Goal: Information Seeking & Learning: Learn about a topic

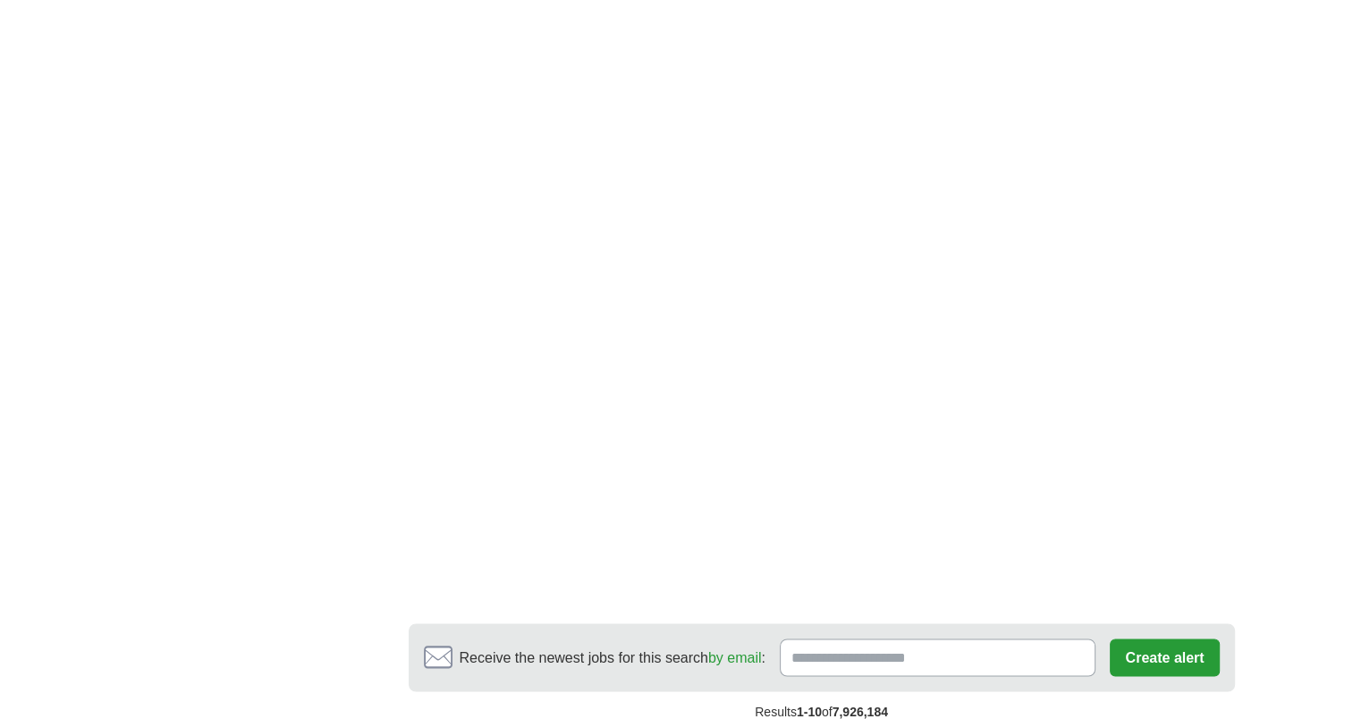
scroll to position [3041, 0]
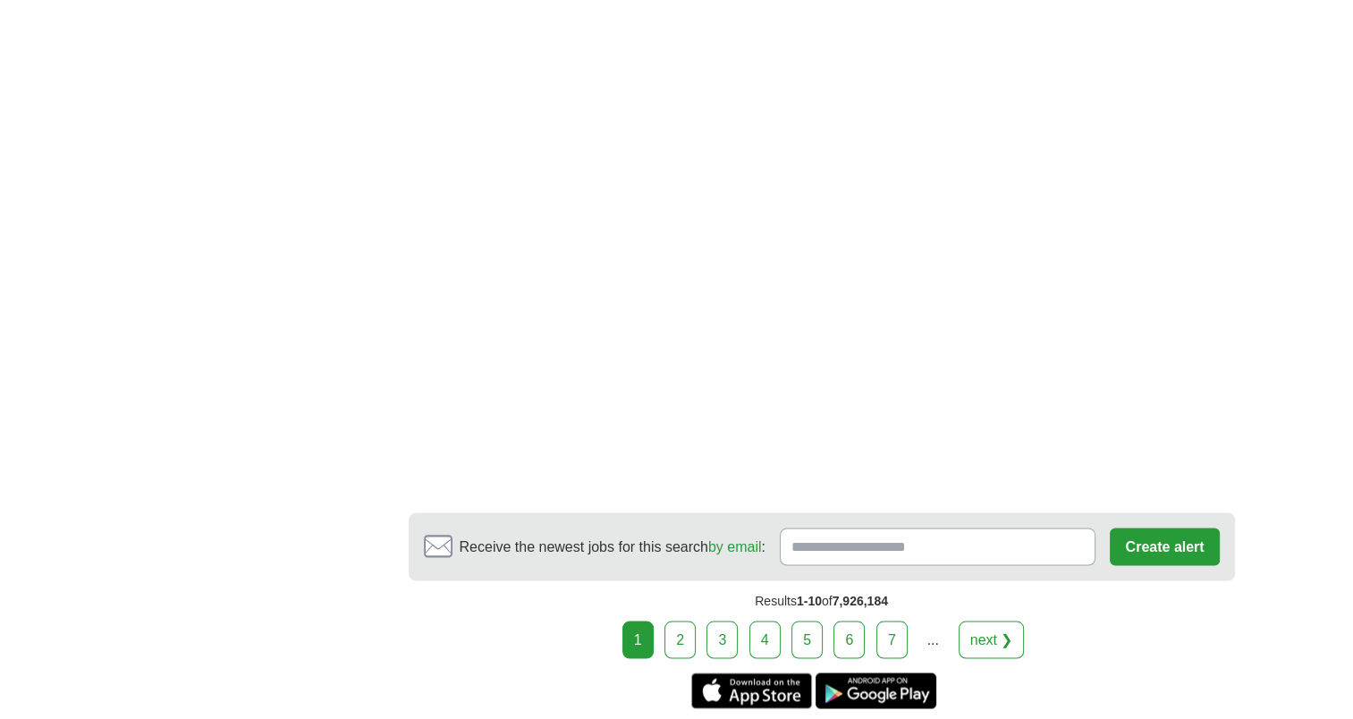
click at [687, 621] on link "2" at bounding box center [680, 640] width 31 height 38
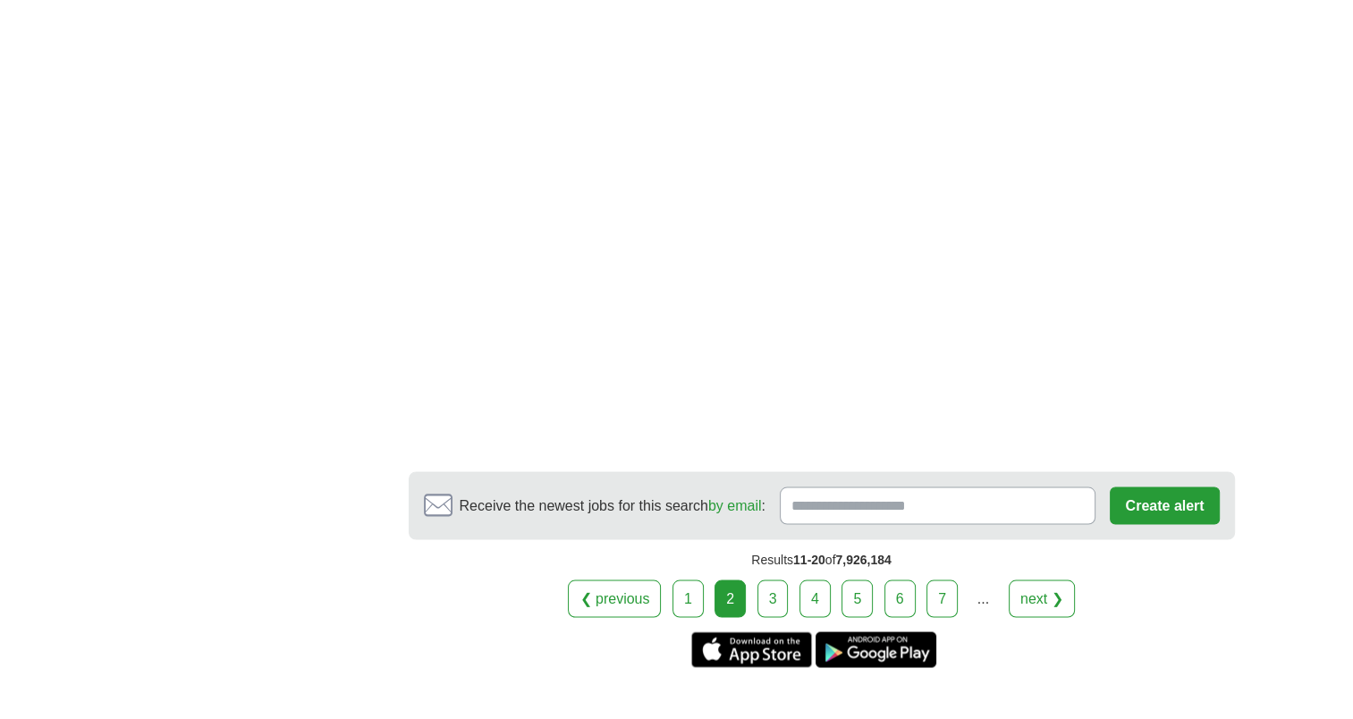
scroll to position [3131, 0]
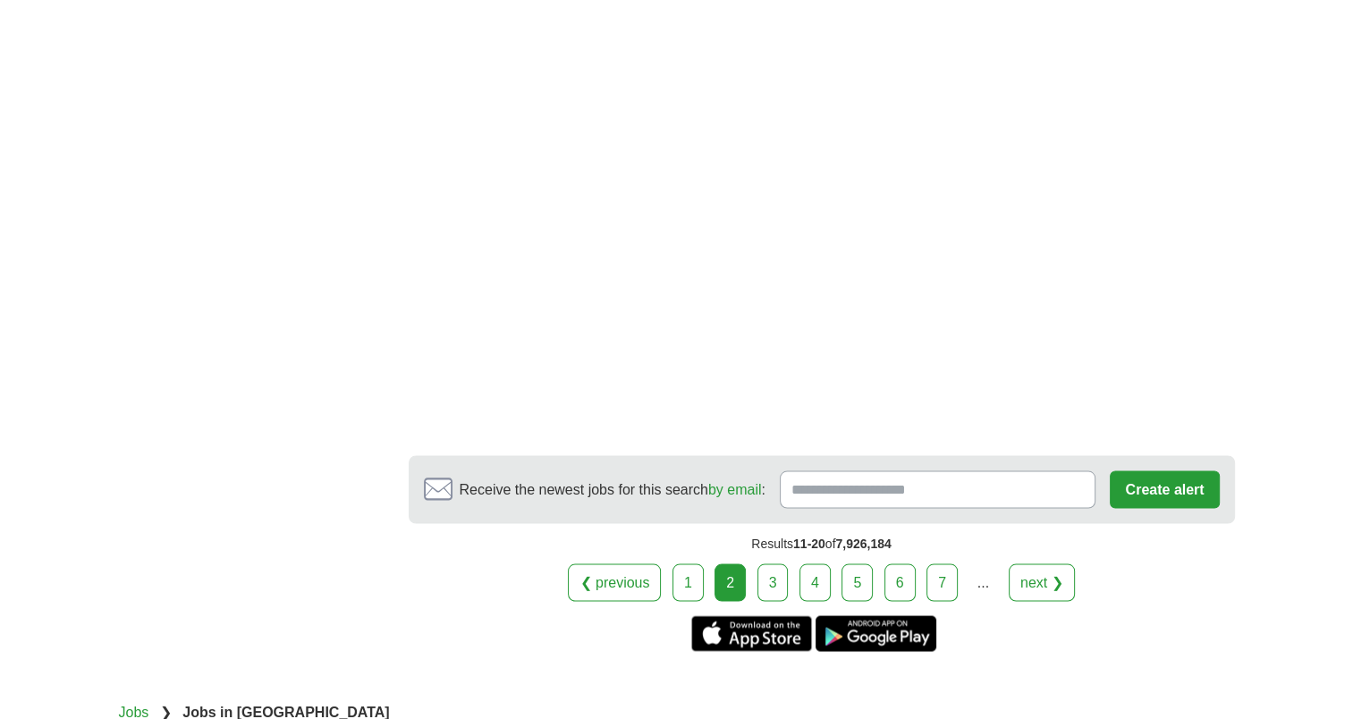
click at [771, 564] on link "3" at bounding box center [773, 583] width 31 height 38
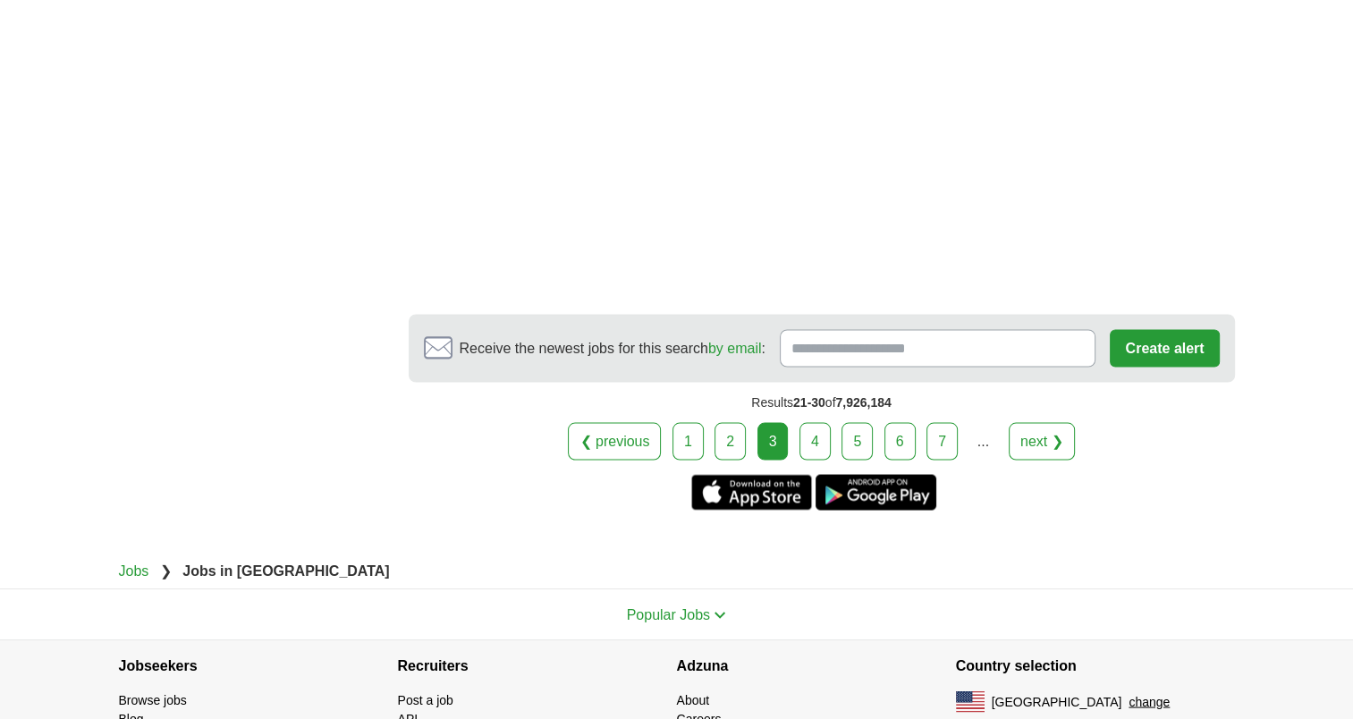
scroll to position [3220, 0]
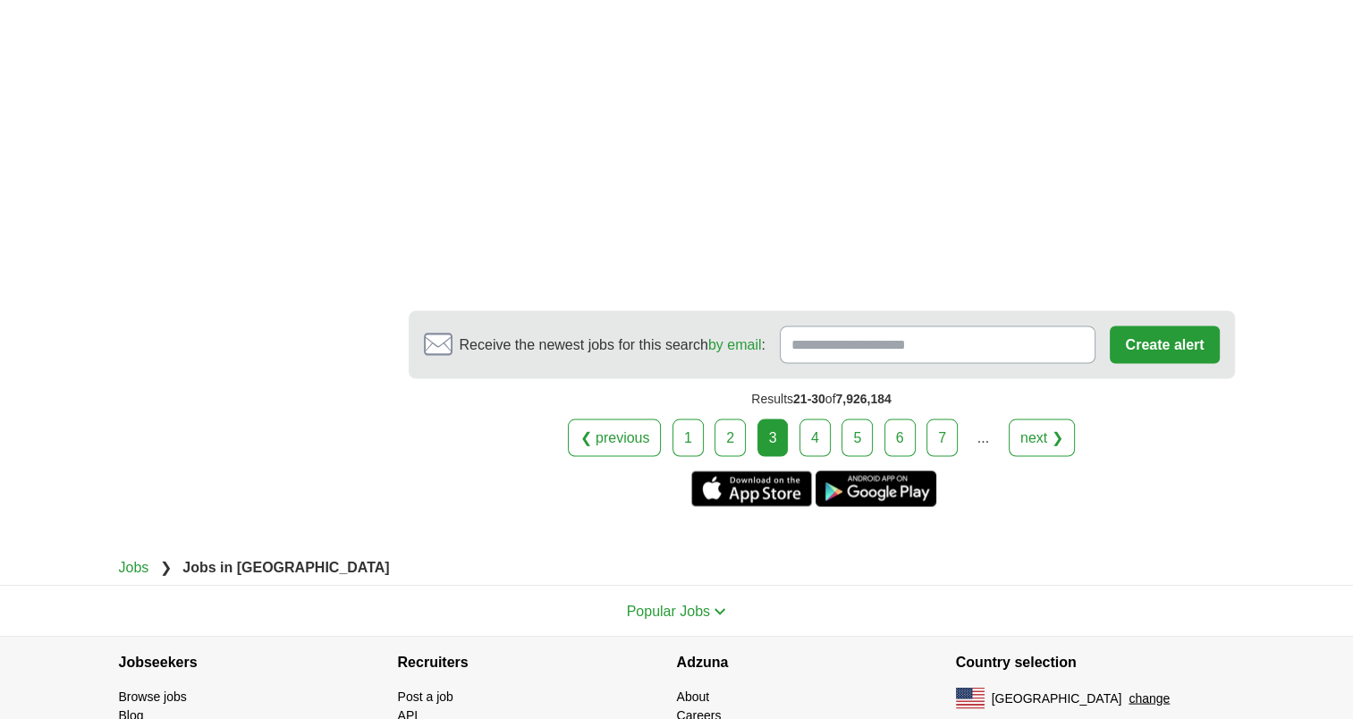
click at [809, 419] on link "4" at bounding box center [815, 438] width 31 height 38
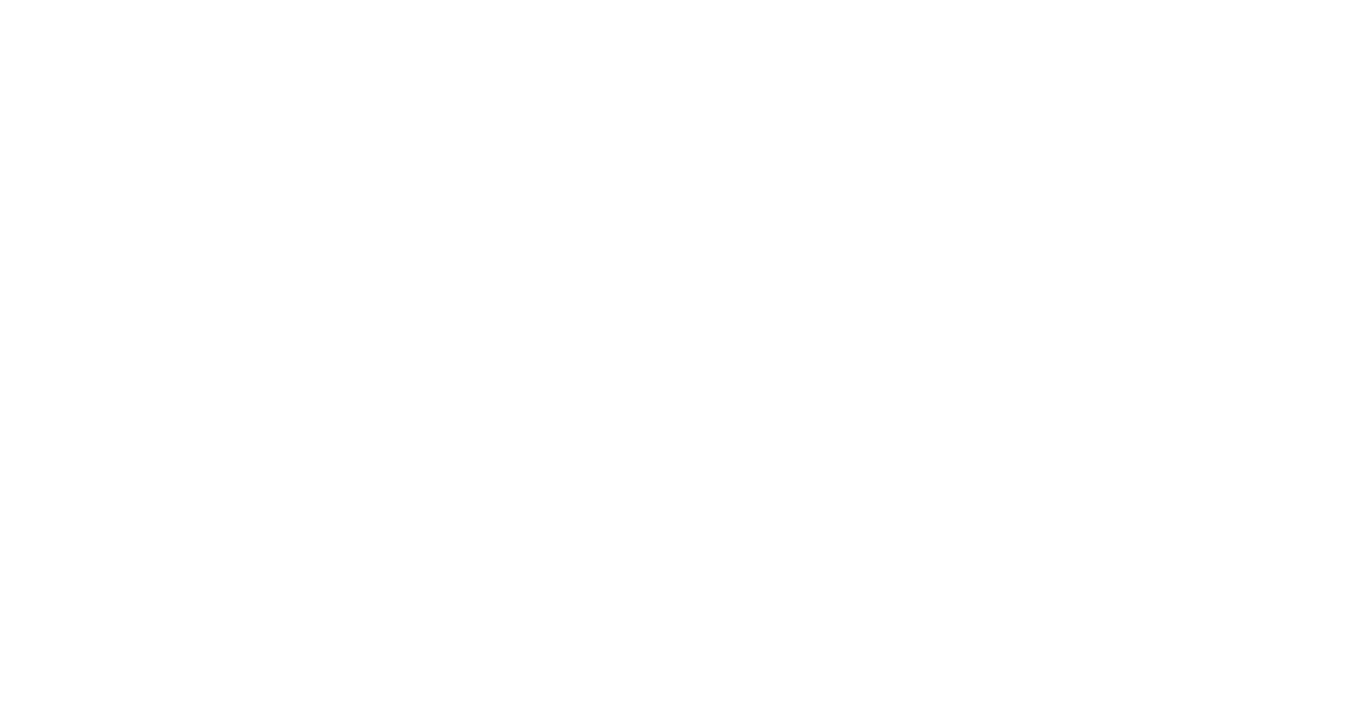
scroll to position [2863, 0]
